Goal: Navigation & Orientation: Find specific page/section

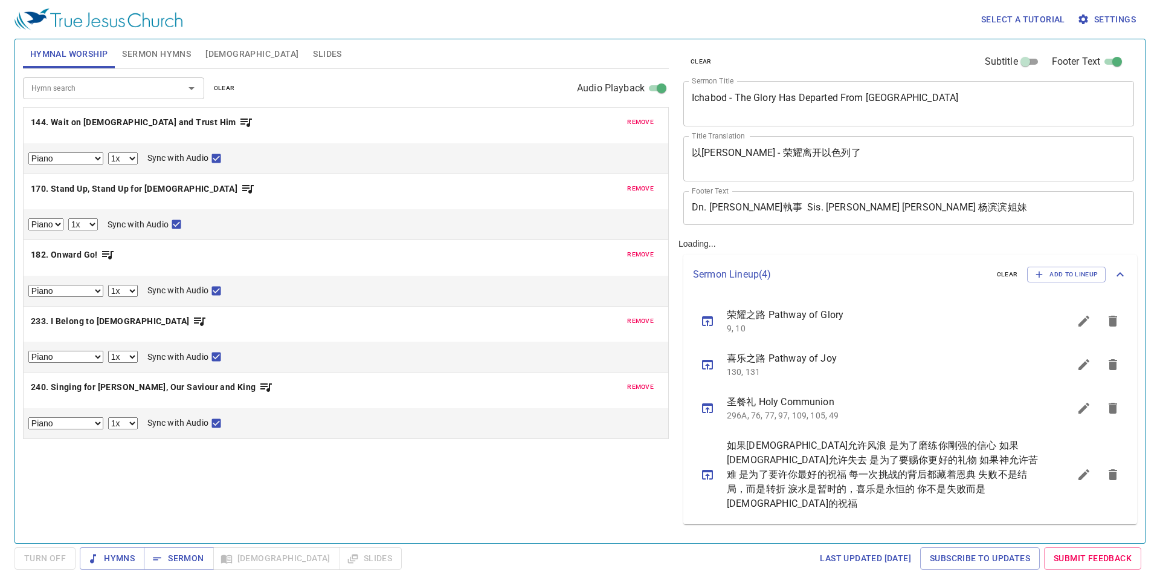
select select "1"
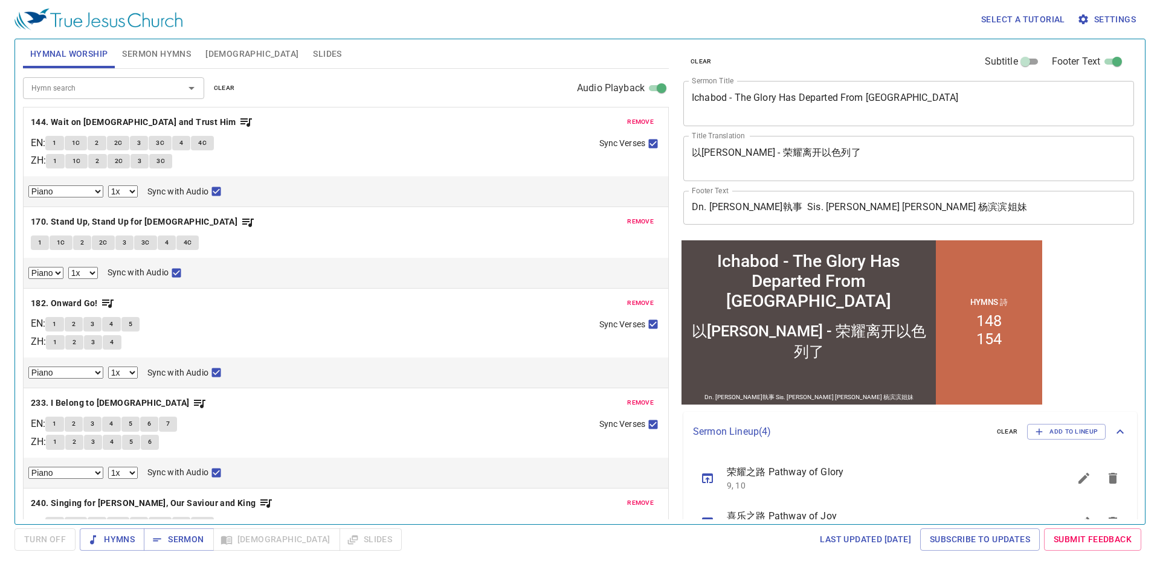
click at [155, 36] on div "Select a tutorial Settings" at bounding box center [578, 19] width 1126 height 39
click at [155, 45] on button "Sermon Hymns" at bounding box center [156, 53] width 83 height 29
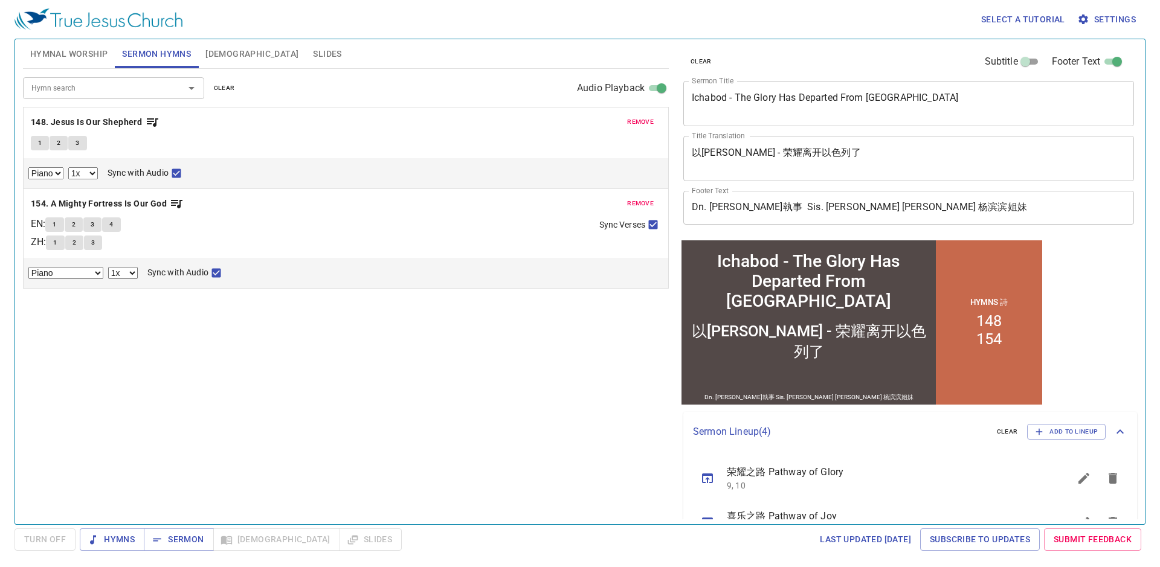
click at [63, 57] on span "Hymnal Worship" at bounding box center [69, 54] width 78 height 15
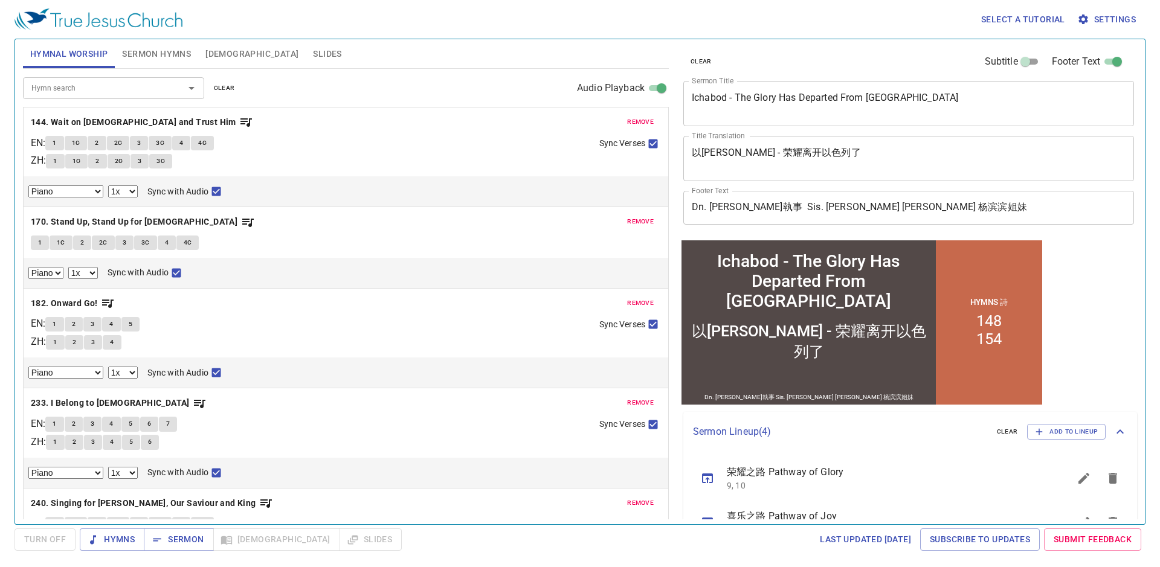
click at [62, 145] on button "1" at bounding box center [54, 143] width 18 height 15
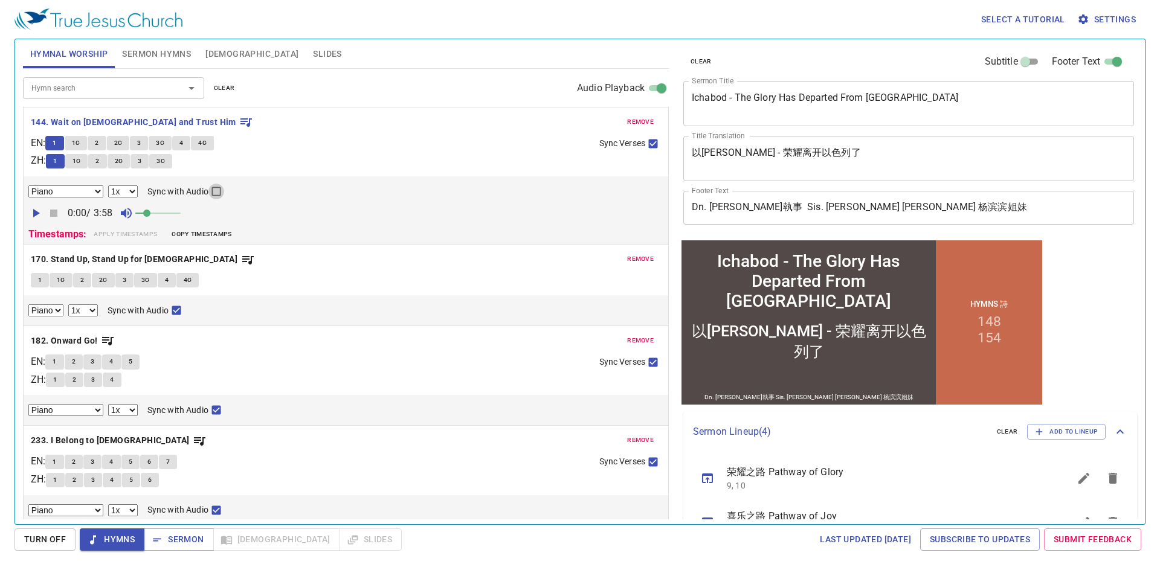
click at [217, 189] on input "Sync with Audio" at bounding box center [216, 194] width 16 height 16
click at [41, 211] on icon "button" at bounding box center [35, 213] width 15 height 15
drag, startPoint x: 146, startPoint y: 219, endPoint x: 167, endPoint y: 217, distance: 21.9
click at [167, 217] on span at bounding box center [167, 213] width 7 height 7
click at [53, 142] on button "1" at bounding box center [54, 143] width 18 height 15
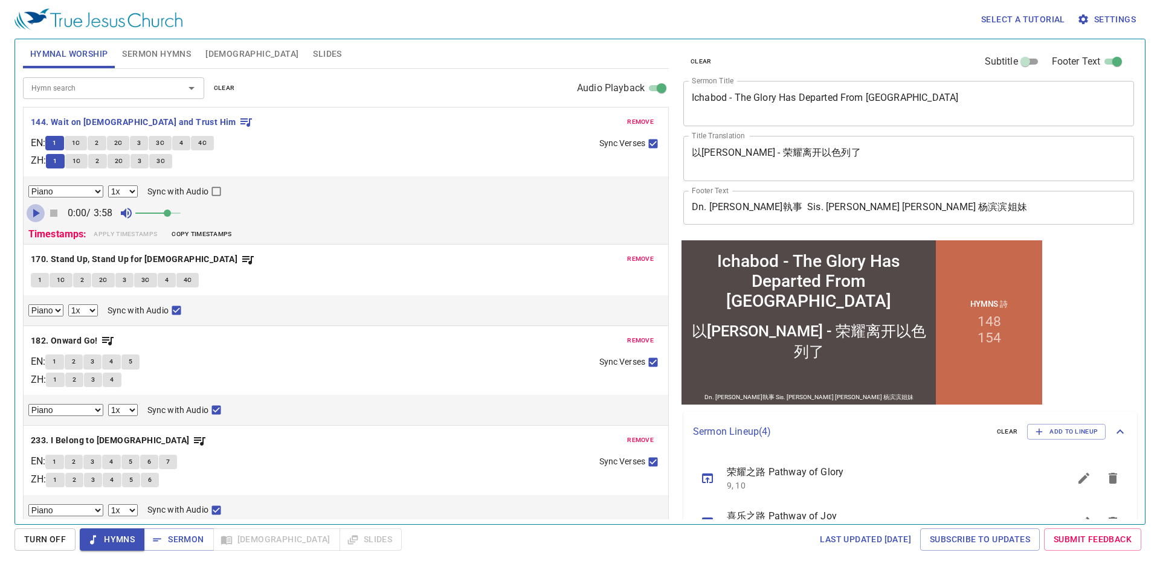
click at [39, 214] on icon "button" at bounding box center [36, 213] width 7 height 8
click at [216, 193] on input "Sync with Audio" at bounding box center [216, 194] width 16 height 16
checkbox input "true"
click at [30, 213] on icon "button" at bounding box center [35, 213] width 15 height 15
click at [30, 210] on icon "button" at bounding box center [35, 213] width 15 height 15
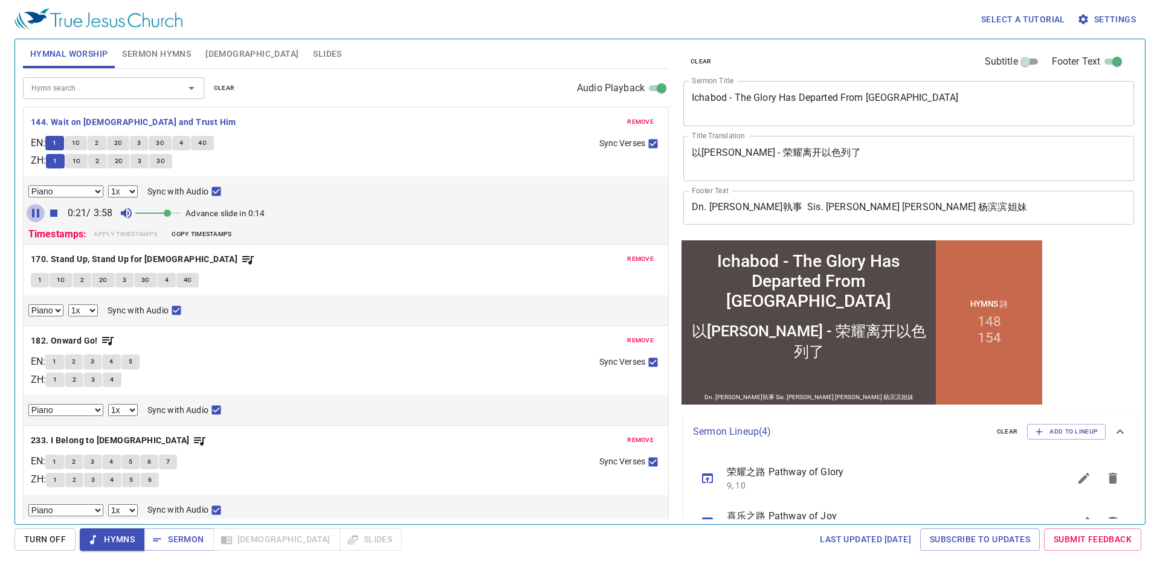
click at [32, 215] on icon "button" at bounding box center [35, 213] width 7 height 8
click at [40, 207] on icon "button" at bounding box center [35, 213] width 15 height 15
click at [34, 213] on icon "button" at bounding box center [35, 213] width 15 height 15
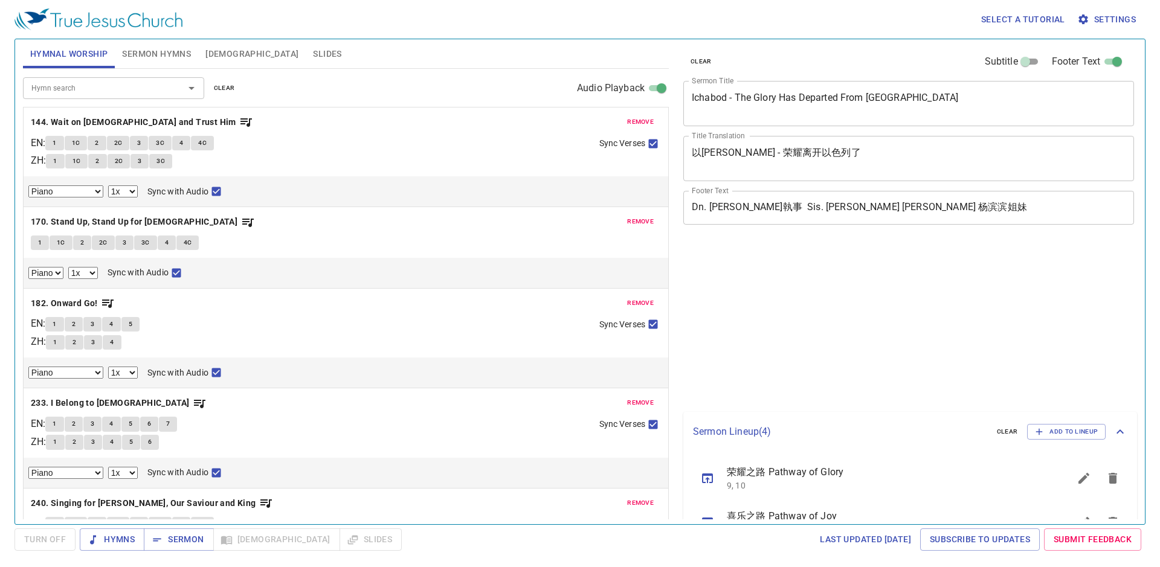
select select "1"
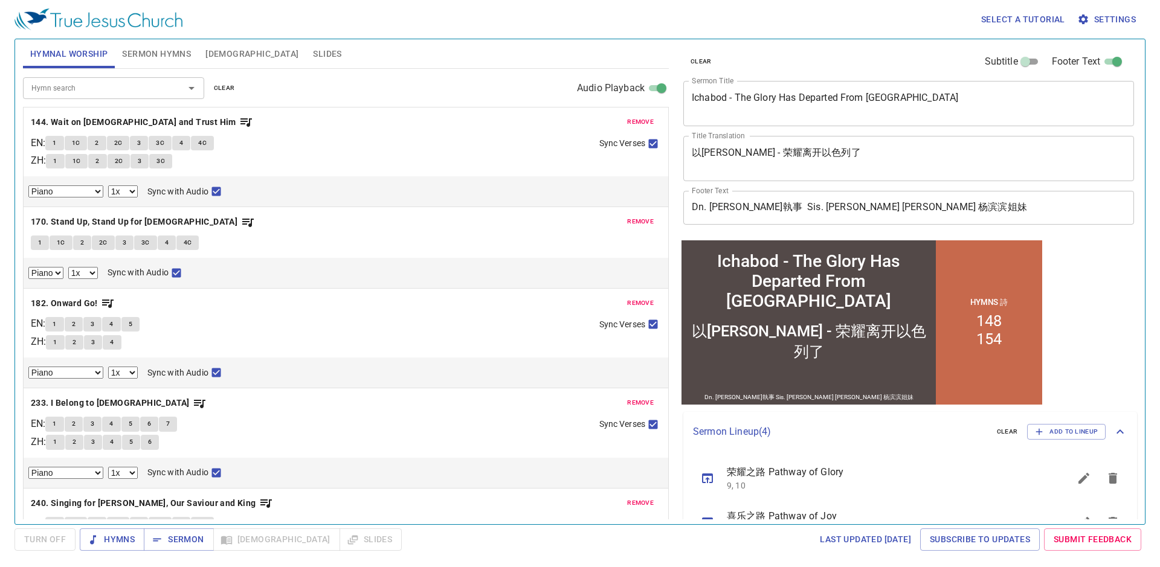
click at [192, 527] on div "Select a tutorial Settings Hymnal Worship Sermon Hymns Bible Slides Hymn search…" at bounding box center [580, 283] width 1160 height 567
click at [191, 535] on span "Sermon" at bounding box center [178, 539] width 50 height 15
